Goal: Task Accomplishment & Management: Manage account settings

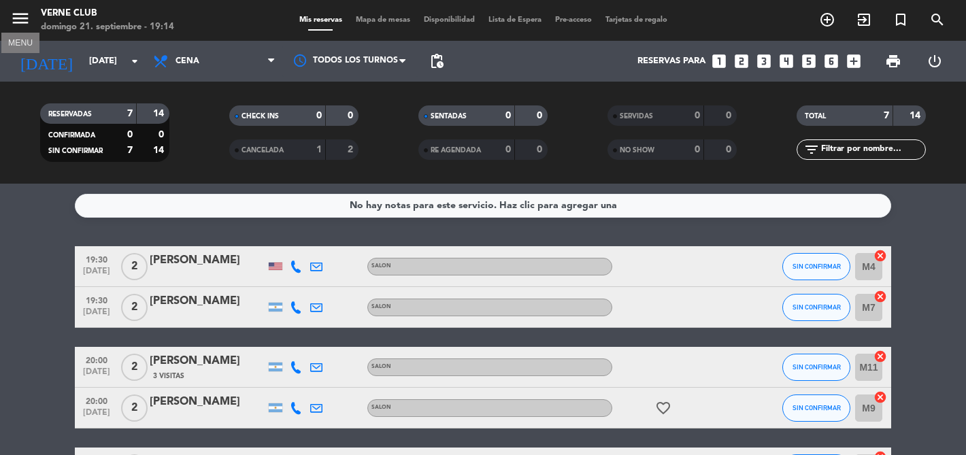
click at [22, 24] on icon "menu" at bounding box center [20, 18] width 20 height 20
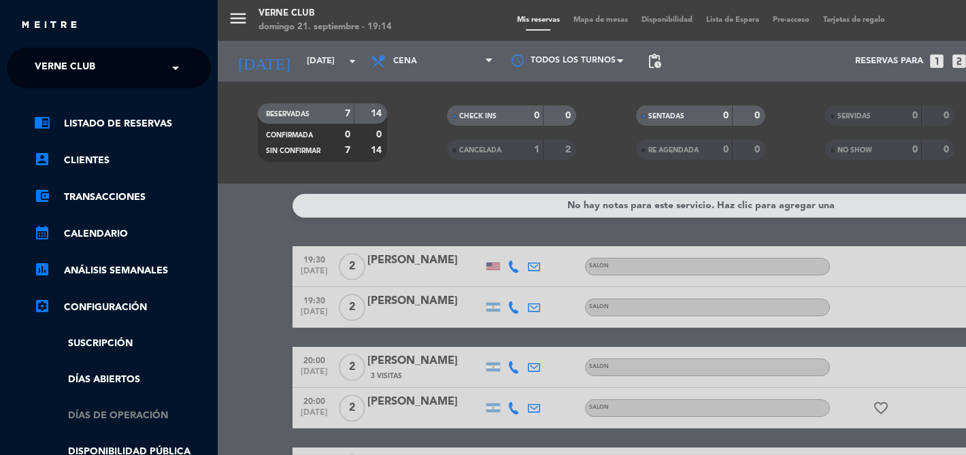
click at [110, 411] on link "Días de Operación" at bounding box center [122, 416] width 177 height 16
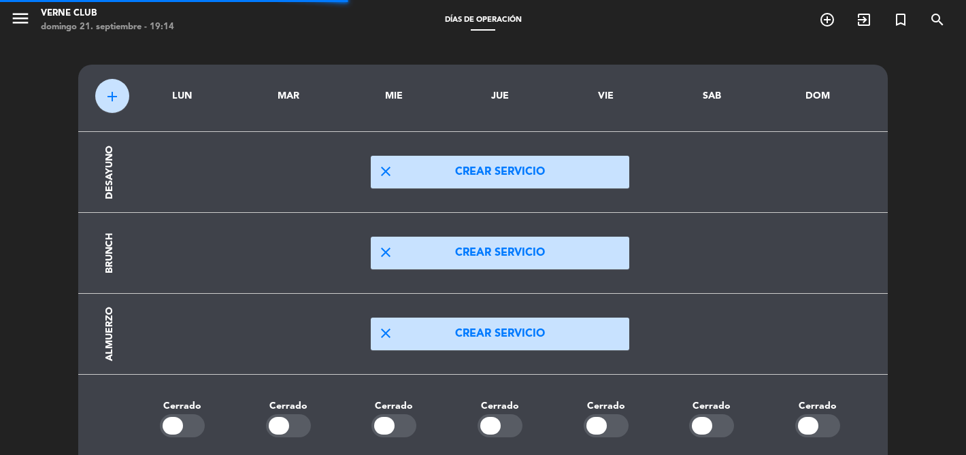
scroll to position [295, 0]
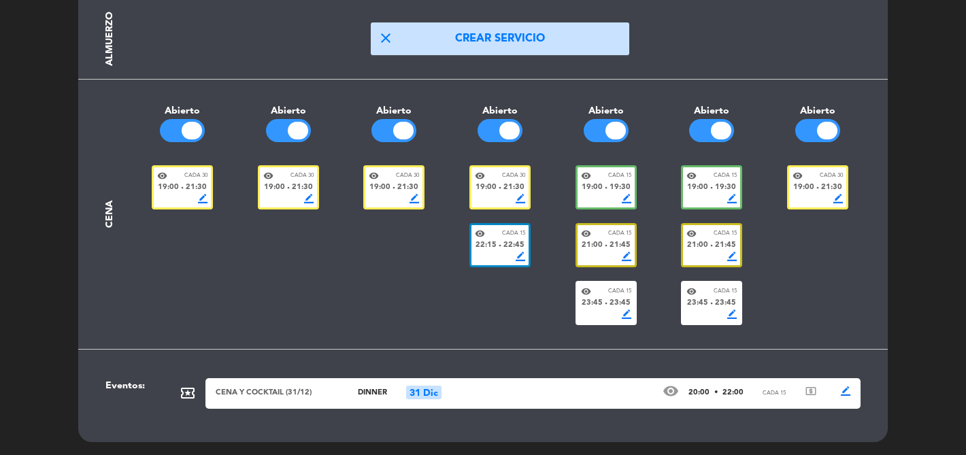
click at [522, 196] on span "border_color" at bounding box center [521, 199] width 10 height 10
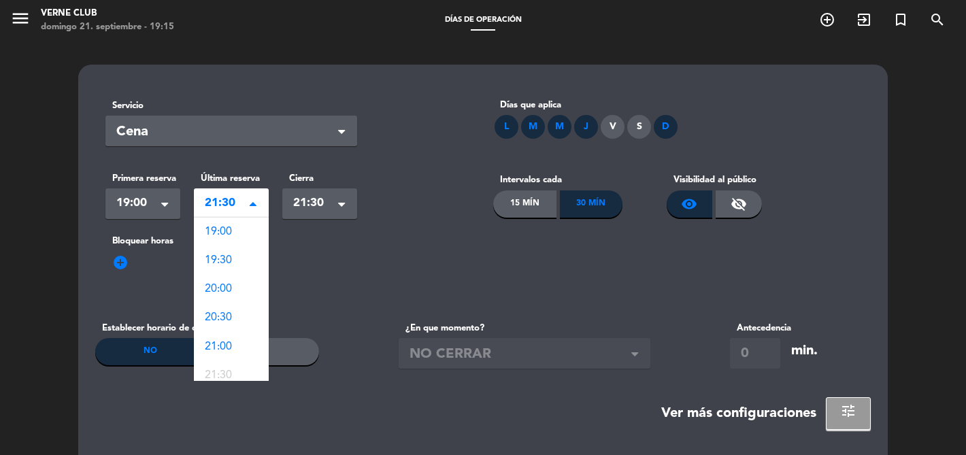
scroll to position [123, 0]
click at [238, 208] on span "21:30" at bounding box center [226, 203] width 42 height 19
click at [229, 234] on span "20:30" at bounding box center [218, 228] width 27 height 11
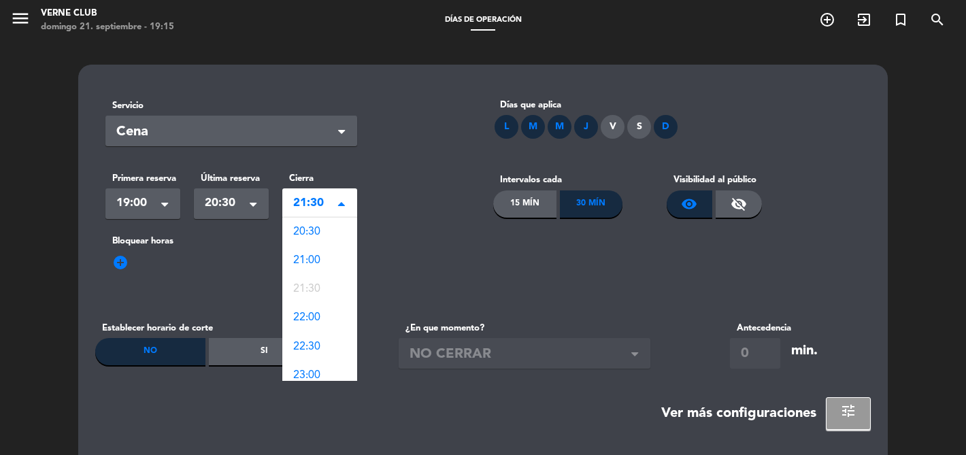
click at [327, 205] on span "21:30" at bounding box center [314, 203] width 42 height 19
click at [316, 234] on span "20:30" at bounding box center [306, 231] width 27 height 11
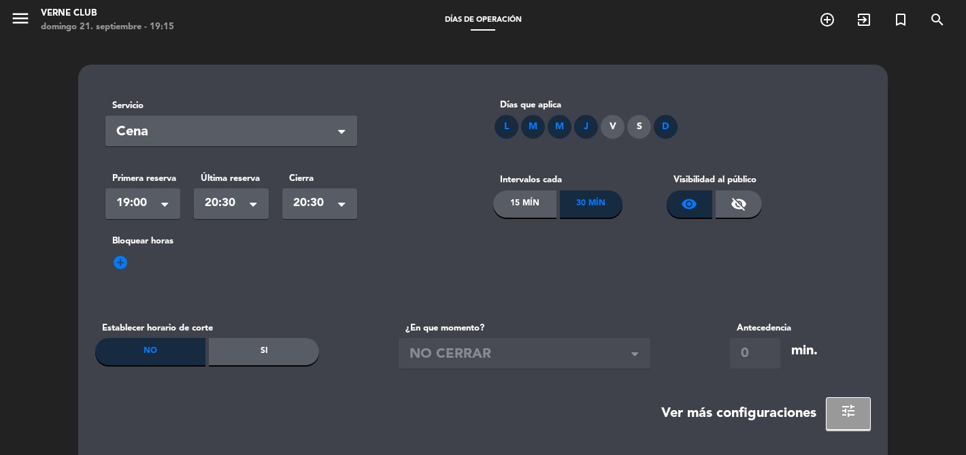
scroll to position [109, 0]
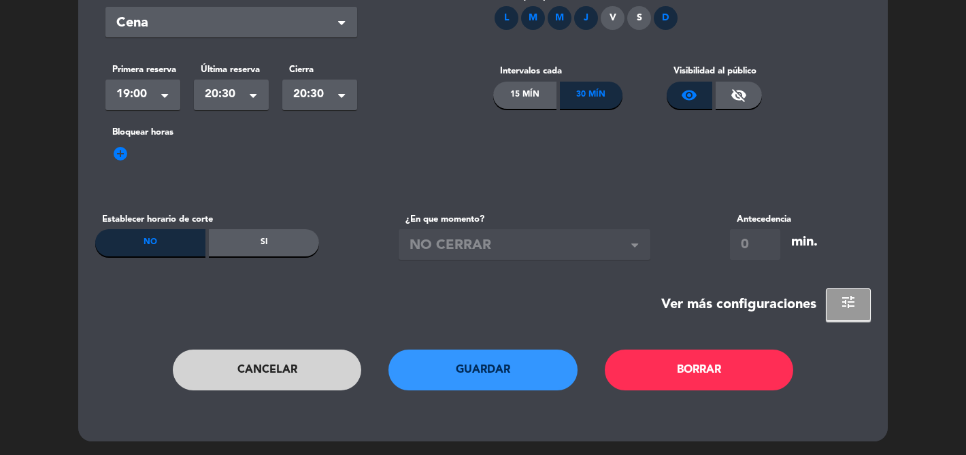
click at [468, 384] on button "Guardar" at bounding box center [483, 370] width 189 height 41
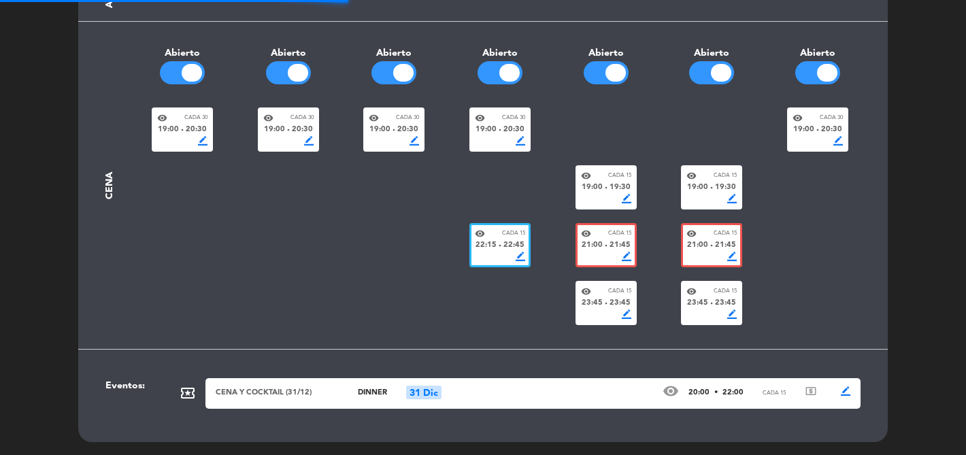
scroll to position [295, 0]
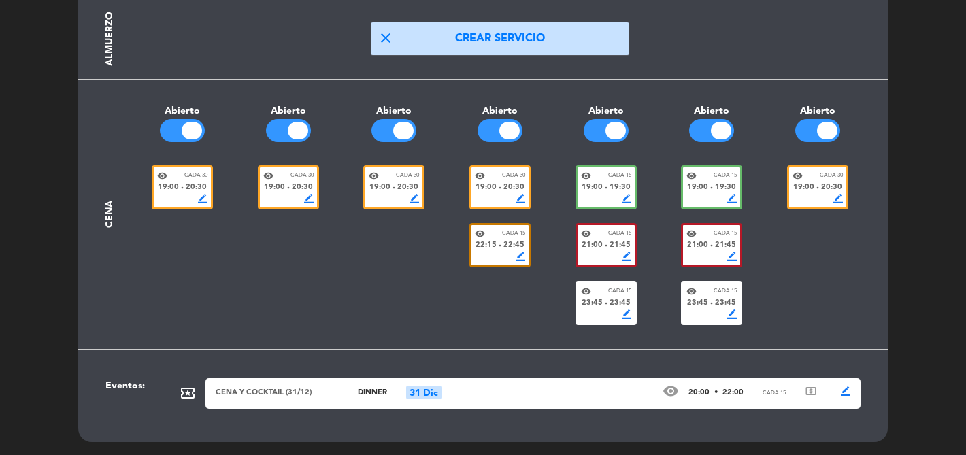
click at [518, 254] on span "border_color" at bounding box center [521, 257] width 10 height 10
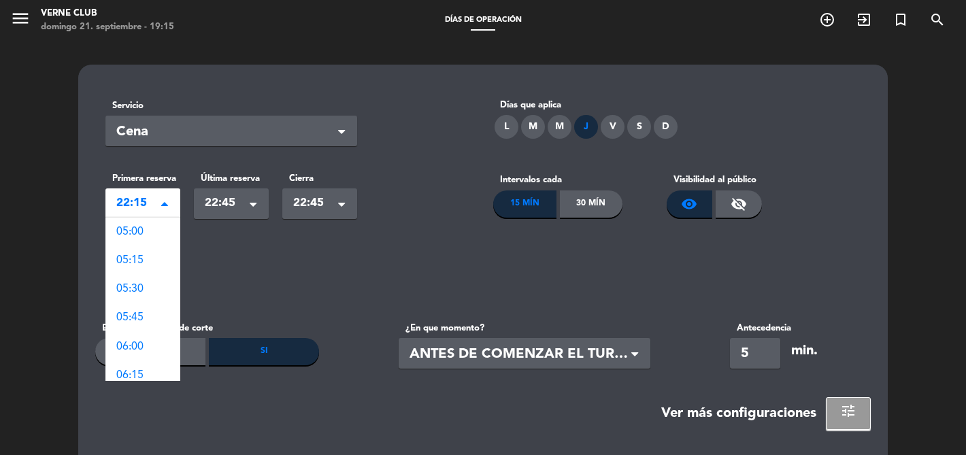
click at [146, 202] on span "22:15" at bounding box center [137, 203] width 42 height 19
click at [144, 255] on div "20:45" at bounding box center [142, 258] width 75 height 29
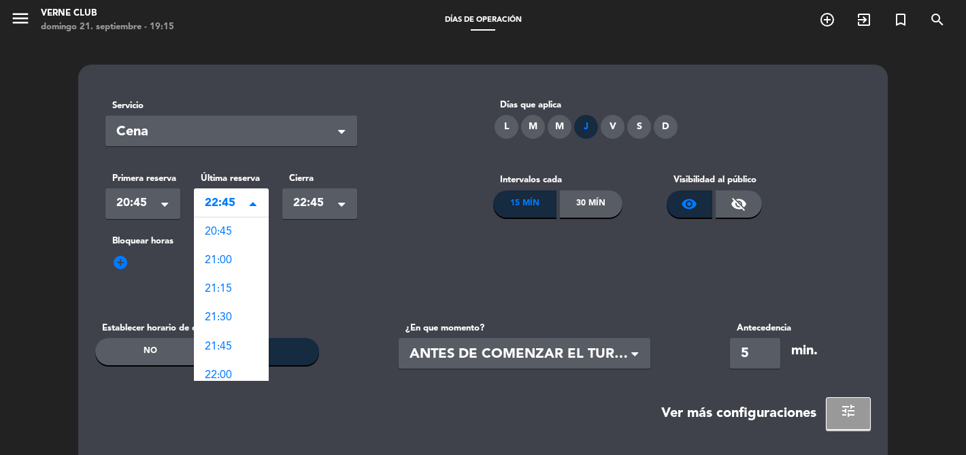
scroll to position [209, 0]
click at [236, 203] on span "22:45" at bounding box center [226, 203] width 42 height 19
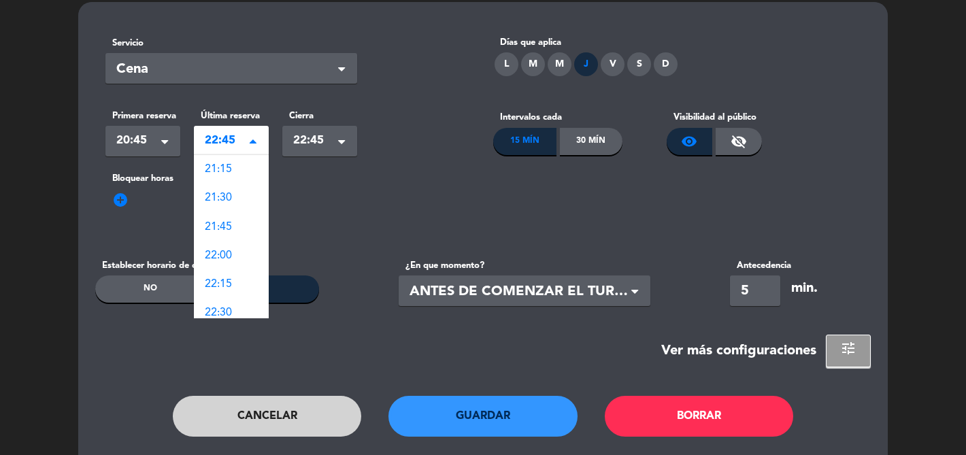
scroll to position [39, 0]
click at [229, 227] on div "21:30" at bounding box center [231, 216] width 75 height 29
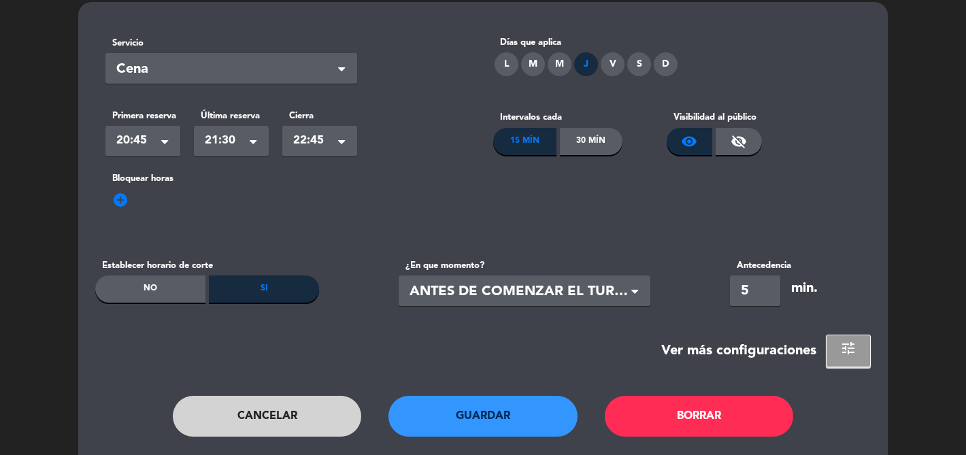
click at [336, 136] on div "Seleccionar × 22:45" at bounding box center [319, 141] width 75 height 31
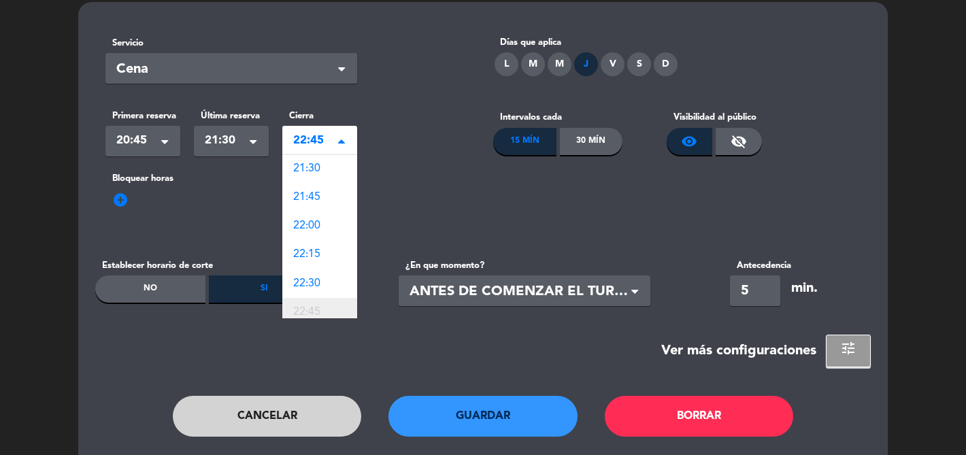
scroll to position [0, 0]
click at [325, 171] on div "21:30" at bounding box center [319, 169] width 75 height 29
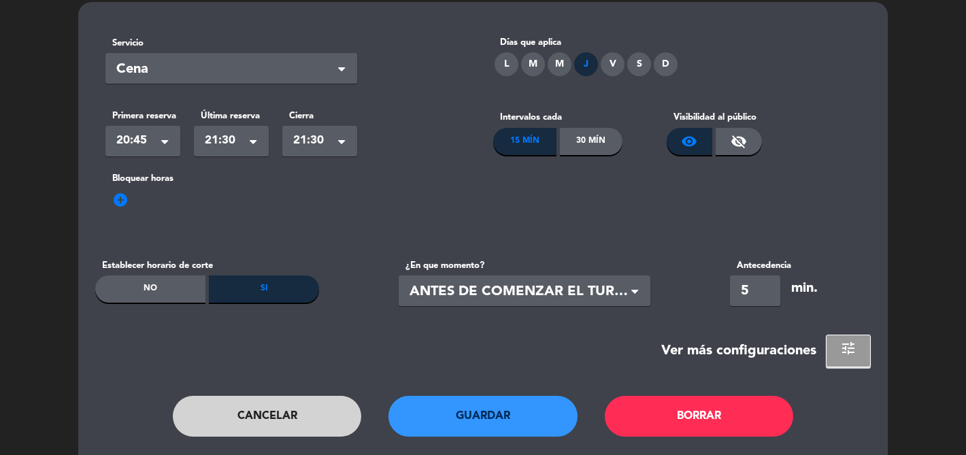
drag, startPoint x: 753, startPoint y: 291, endPoint x: 736, endPoint y: 290, distance: 17.7
click at [736, 290] on input "5" at bounding box center [755, 291] width 50 height 31
type input "10"
click at [558, 66] on div "M" at bounding box center [560, 64] width 24 height 24
click at [536, 65] on div "M" at bounding box center [533, 64] width 24 height 24
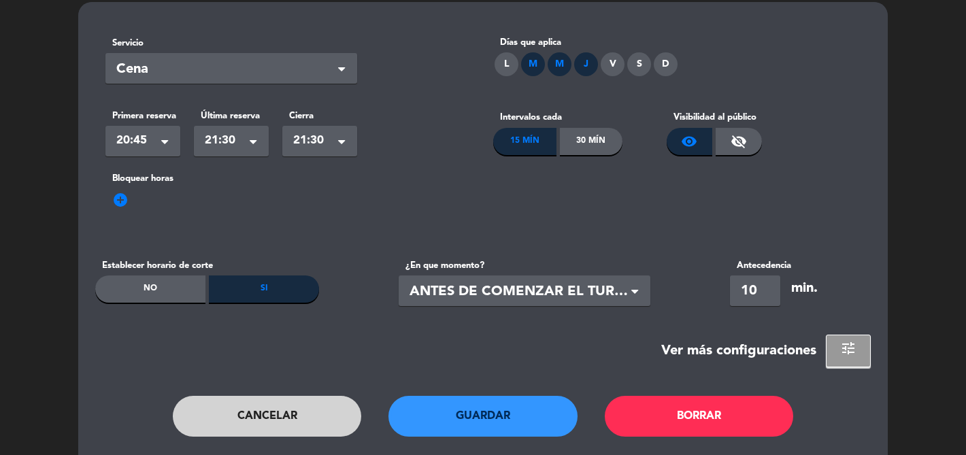
click at [502, 63] on div "L" at bounding box center [507, 64] width 24 height 24
click at [662, 60] on div "D" at bounding box center [666, 64] width 24 height 24
click at [536, 410] on button "Guardar" at bounding box center [483, 416] width 189 height 41
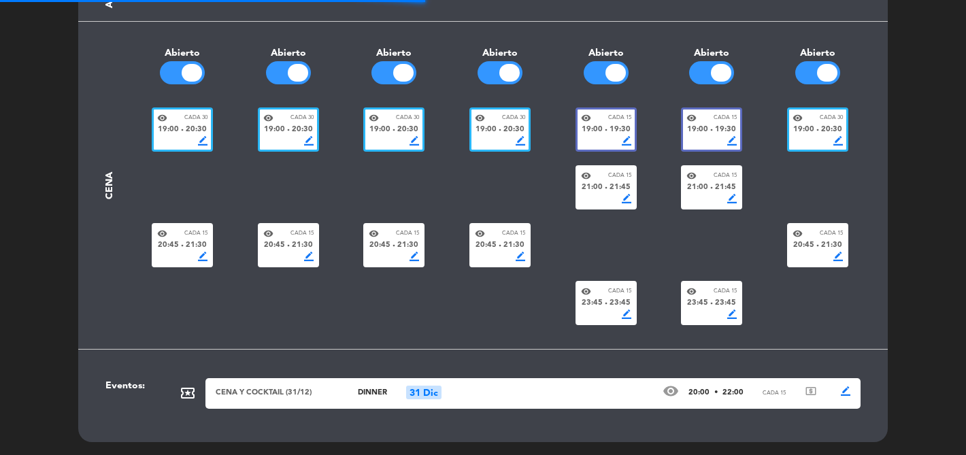
scroll to position [295, 0]
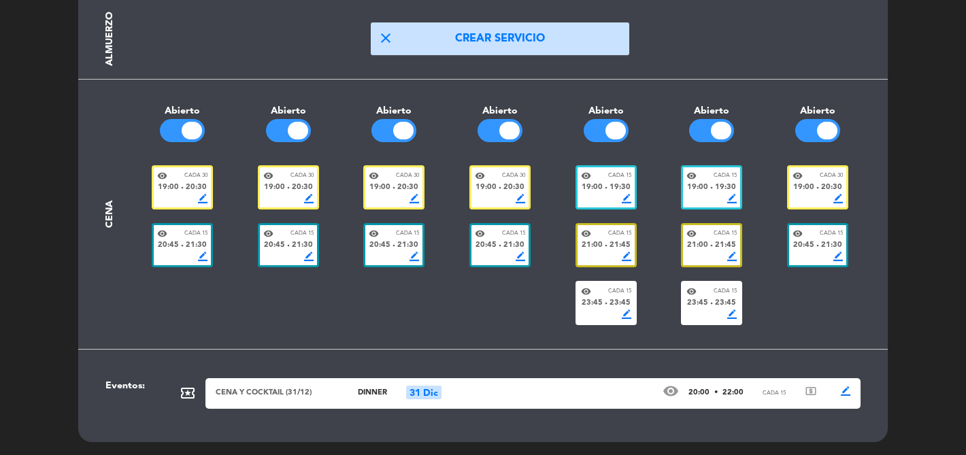
click at [205, 203] on span "border_color" at bounding box center [203, 199] width 10 height 10
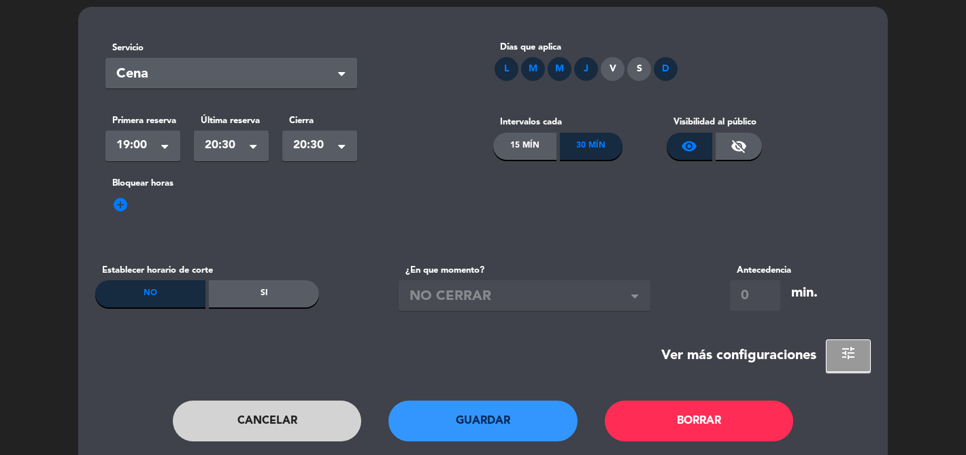
scroll to position [59, 0]
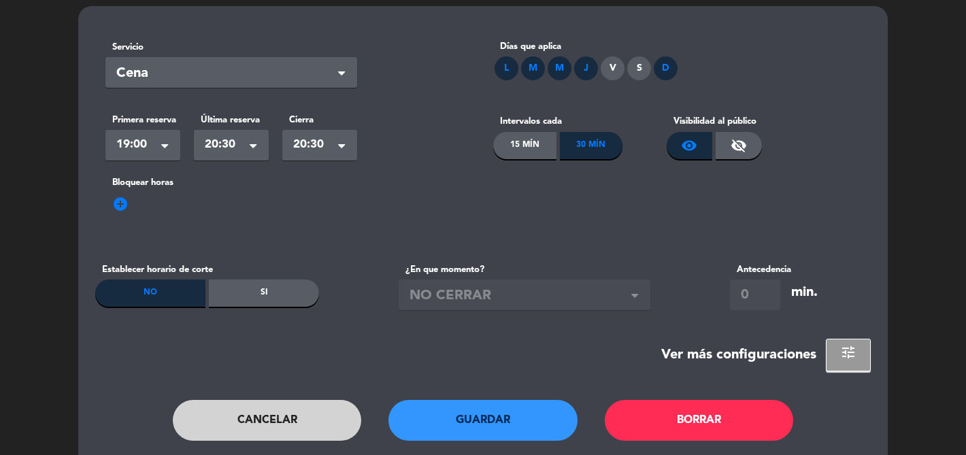
click at [229, 291] on div "Si" at bounding box center [264, 293] width 110 height 27
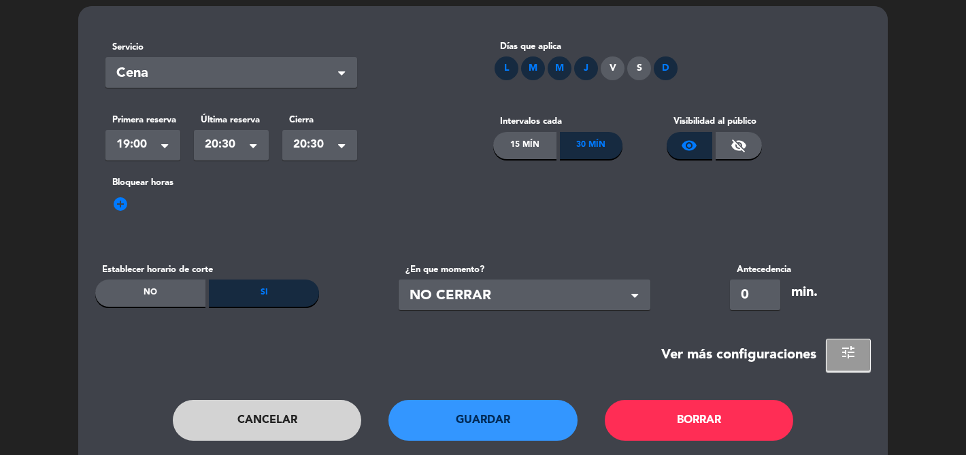
drag, startPoint x: 756, startPoint y: 296, endPoint x: 720, endPoint y: 284, distance: 37.9
click at [720, 284] on div "Establecer horario [PERSON_NAME] No Si ¿En que momento? Corte durante el turno …" at bounding box center [483, 287] width 776 height 48
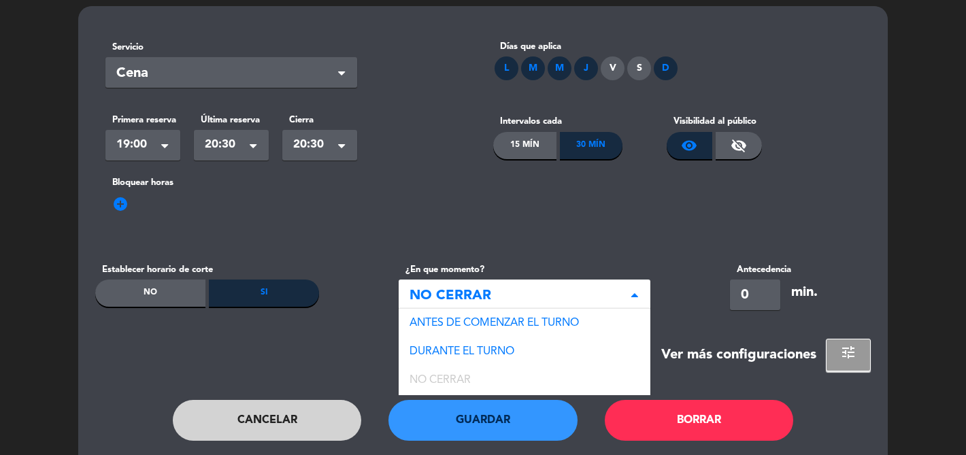
click at [629, 296] on div "Corte durante el turno × NO CERRAR" at bounding box center [525, 295] width 252 height 31
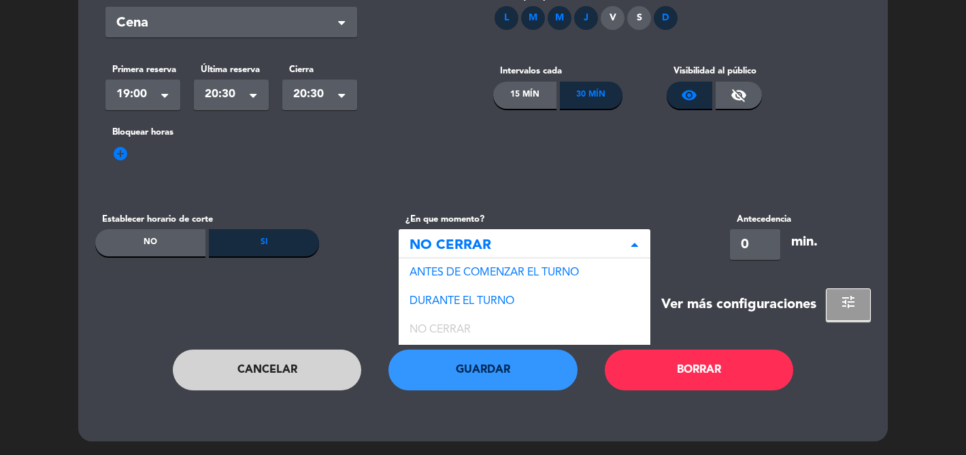
click at [678, 278] on section "Servicio Seleccionar × Cena × Días que aplica L M M J V S D Primera reserva Sel…" at bounding box center [483, 151] width 776 height 342
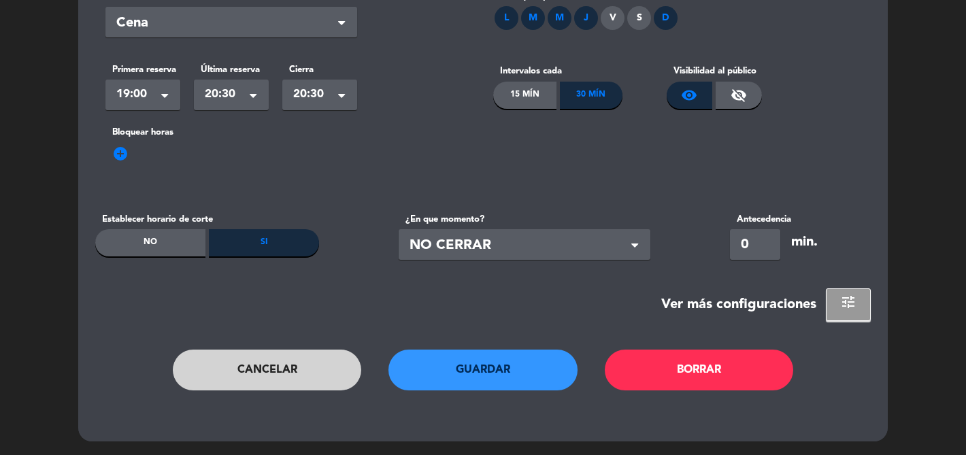
click at [604, 238] on span "NO CERRAR" at bounding box center [519, 246] width 219 height 22
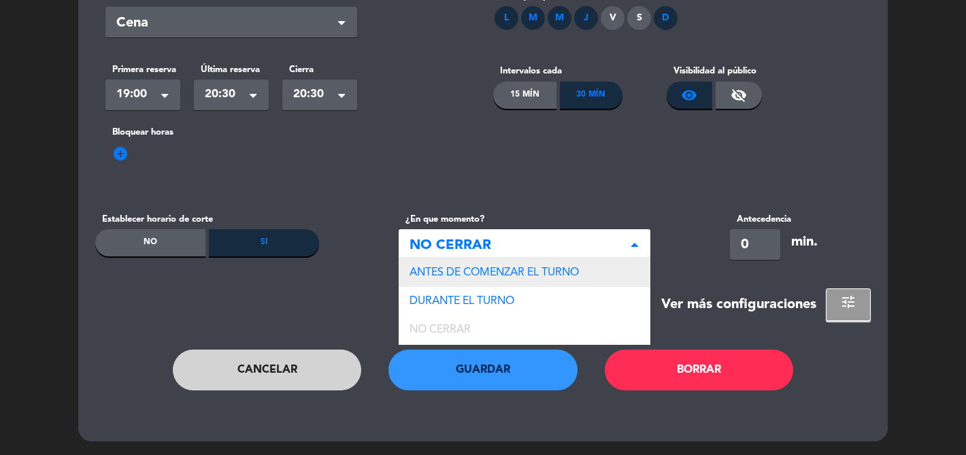
click at [579, 270] on span "ANTES DE COMENZAR EL TURNO" at bounding box center [494, 272] width 169 height 11
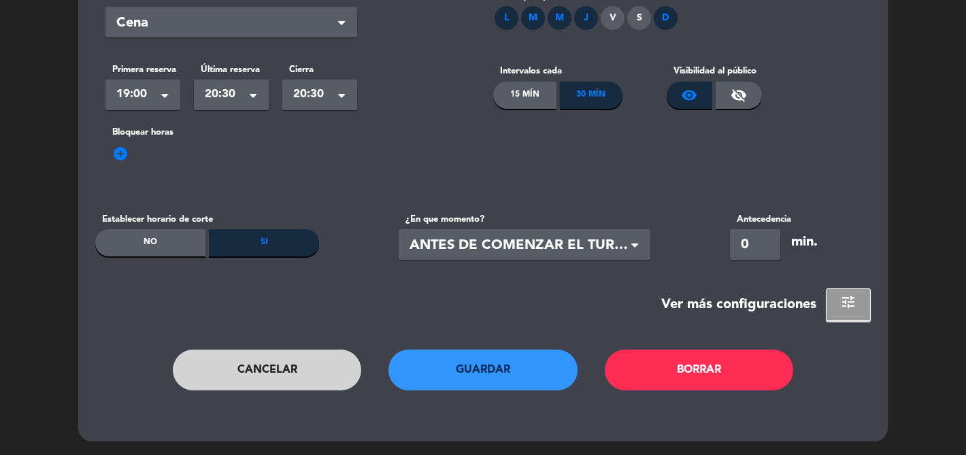
drag, startPoint x: 742, startPoint y: 246, endPoint x: 749, endPoint y: 245, distance: 6.9
click at [749, 245] on input "0" at bounding box center [755, 244] width 50 height 31
type input "1"
click at [703, 261] on section "Servicio Seleccionar × Cena × Días que aplica L M M J V S D Primera reserva Sel…" at bounding box center [483, 151] width 776 height 342
click at [540, 372] on button "Guardar" at bounding box center [483, 370] width 189 height 41
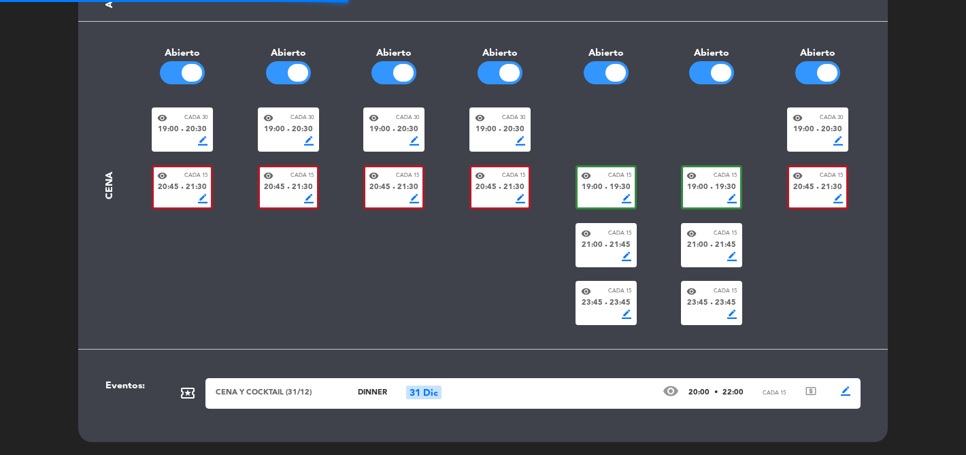
scroll to position [295, 0]
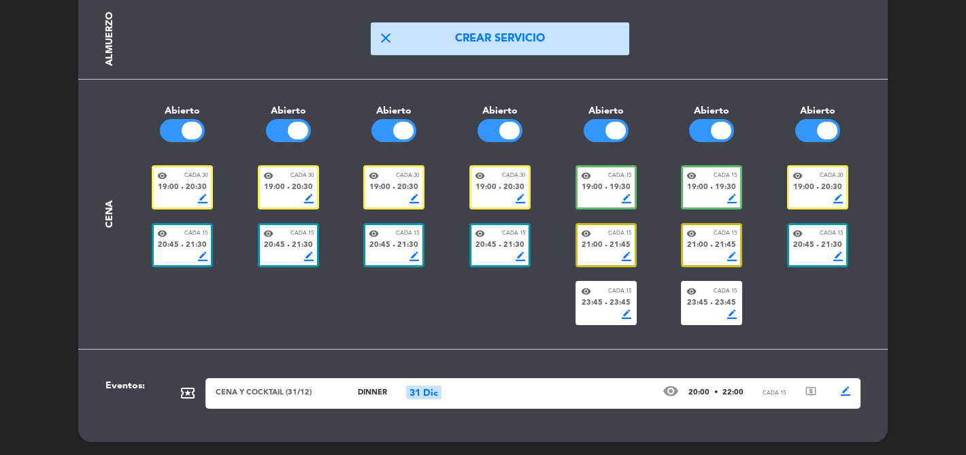
click at [523, 253] on span "border_color" at bounding box center [521, 257] width 10 height 10
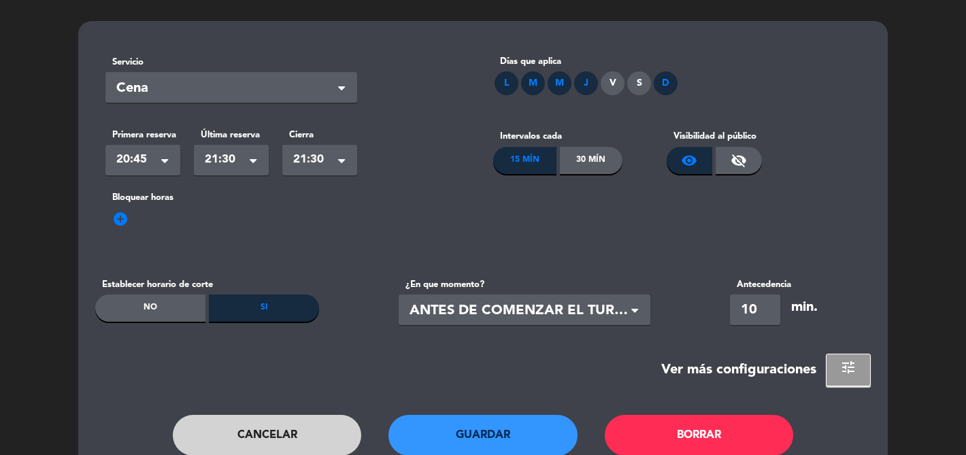
scroll to position [43, 0]
click at [131, 163] on span "20:45" at bounding box center [137, 160] width 42 height 19
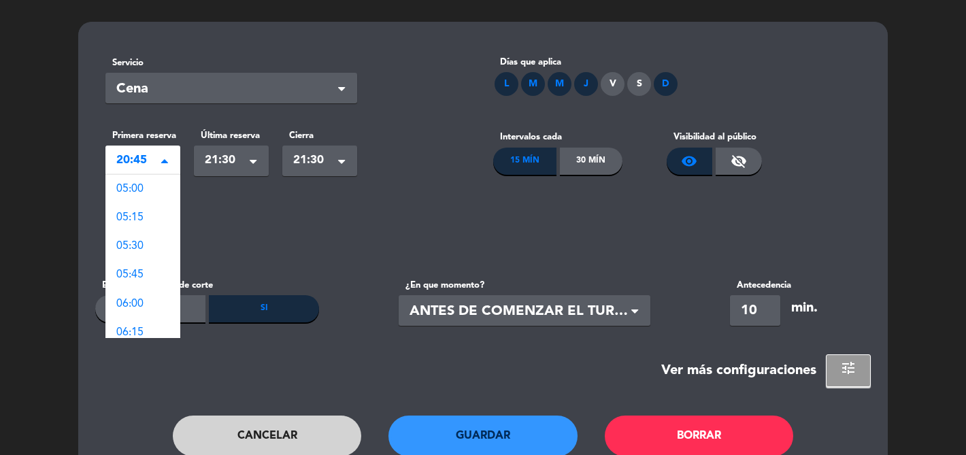
scroll to position [1757, 0]
click at [133, 265] on span "21:00" at bounding box center [129, 266] width 27 height 11
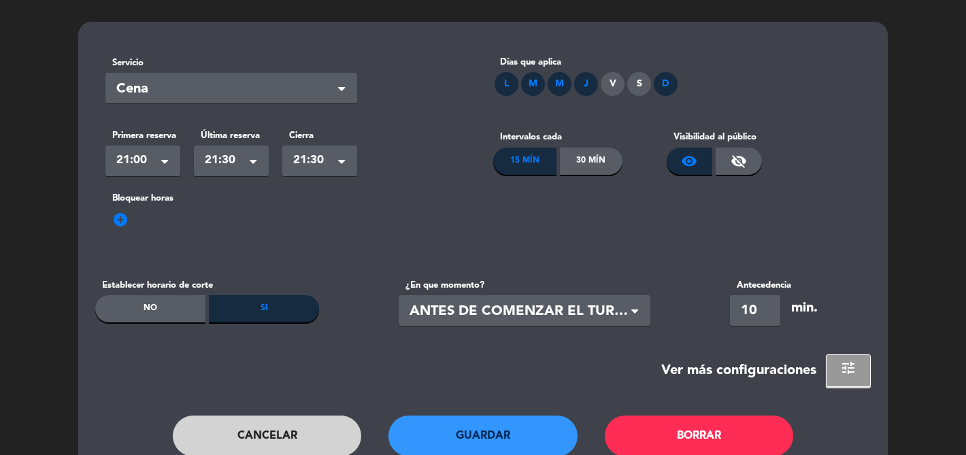
drag, startPoint x: 766, startPoint y: 312, endPoint x: 711, endPoint y: 312, distance: 55.8
click at [711, 312] on div "Establecer horario [PERSON_NAME] No Si ¿En que momento? Corte durante el turno …" at bounding box center [483, 302] width 776 height 48
type input "5"
click at [573, 366] on div "Ver más configuraciones tune" at bounding box center [483, 371] width 776 height 33
click at [512, 439] on button "Guardar" at bounding box center [483, 436] width 189 height 41
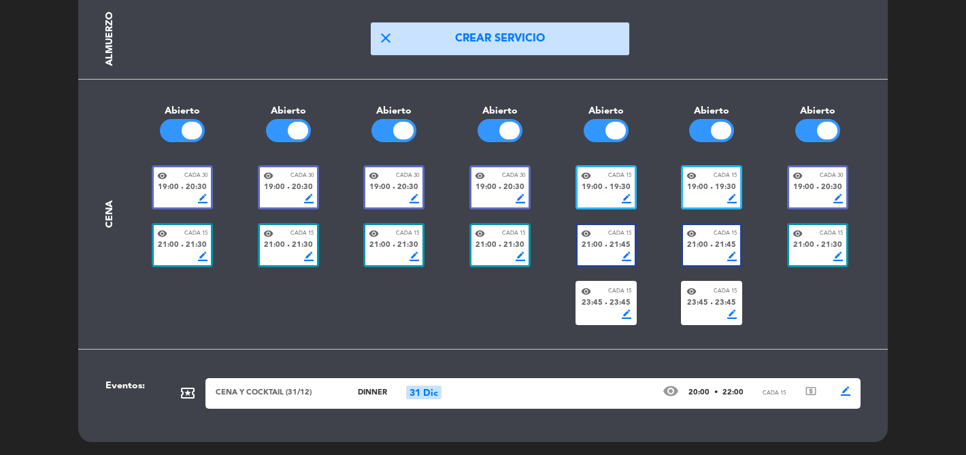
scroll to position [0, 0]
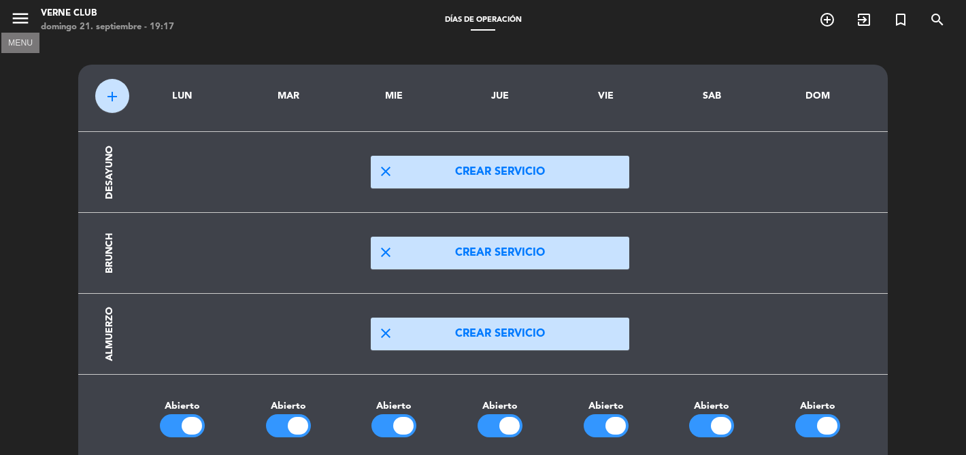
click at [20, 20] on icon "menu" at bounding box center [20, 18] width 20 height 20
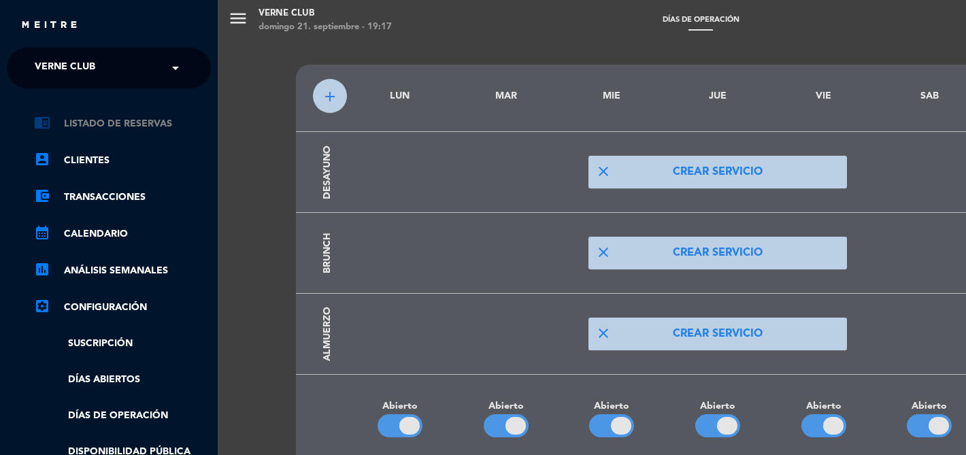
click at [84, 120] on link "chrome_reader_mode Listado de Reservas" at bounding box center [122, 124] width 177 height 16
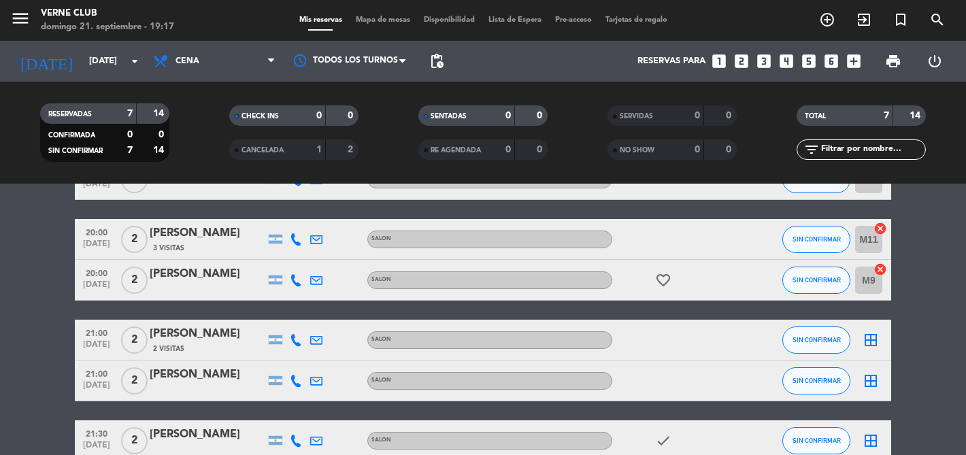
scroll to position [157, 0]
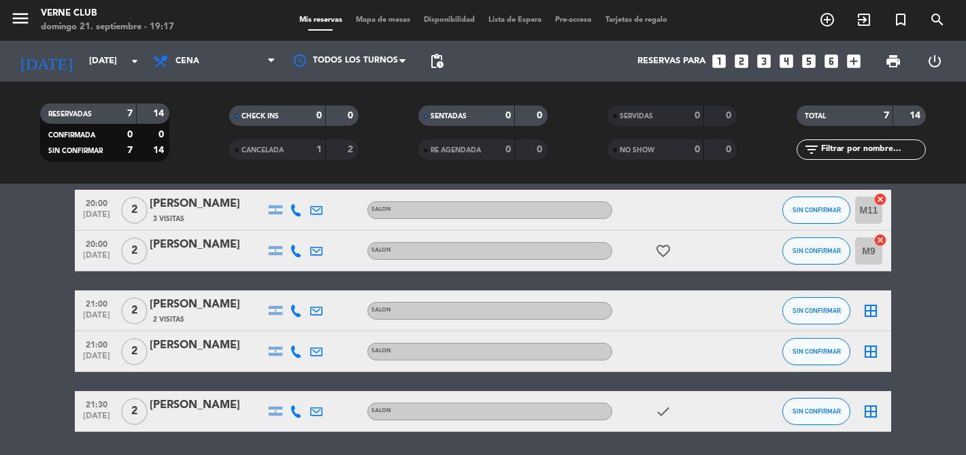
click at [870, 308] on icon "border_all" at bounding box center [871, 311] width 16 height 16
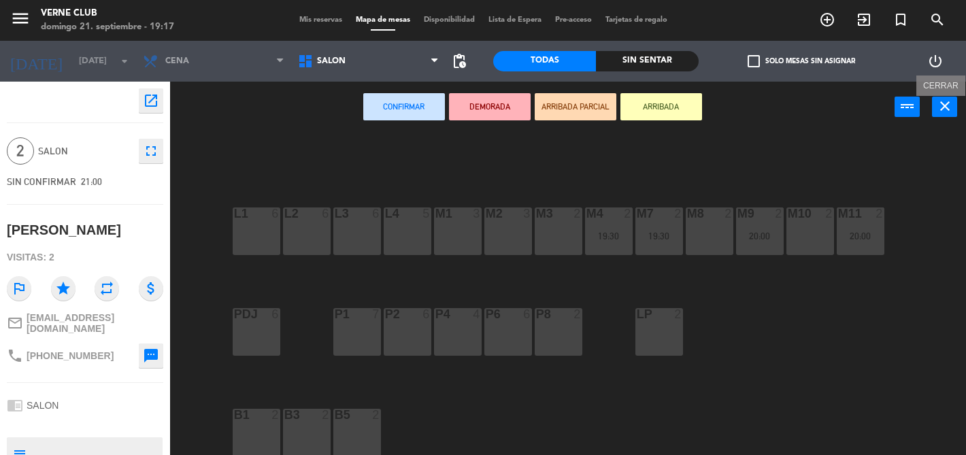
click at [950, 108] on icon "close" at bounding box center [945, 106] width 16 height 16
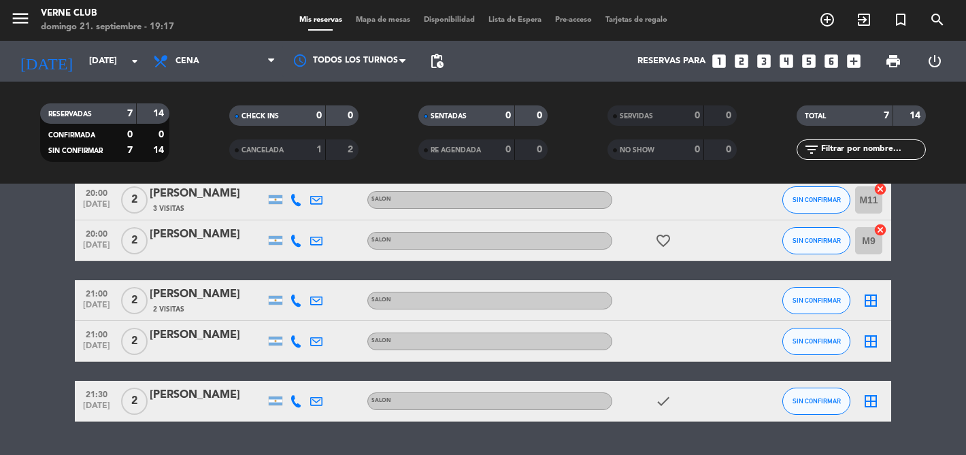
scroll to position [202, 0]
